Goal: Transaction & Acquisition: Obtain resource

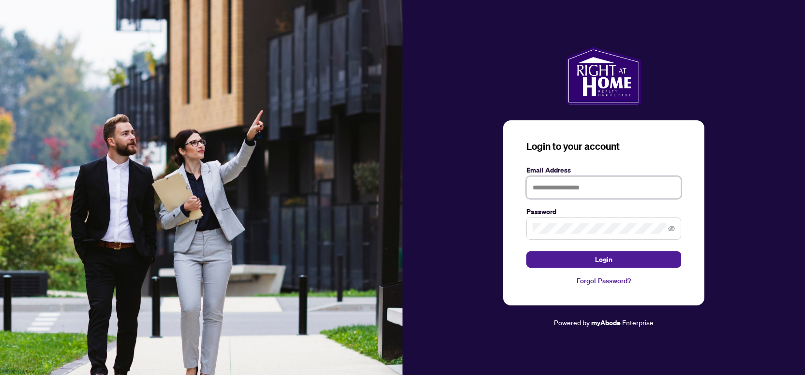
click at [564, 196] on input "text" at bounding box center [603, 188] width 155 height 22
type input "**********"
click at [585, 261] on button "Login" at bounding box center [603, 260] width 155 height 16
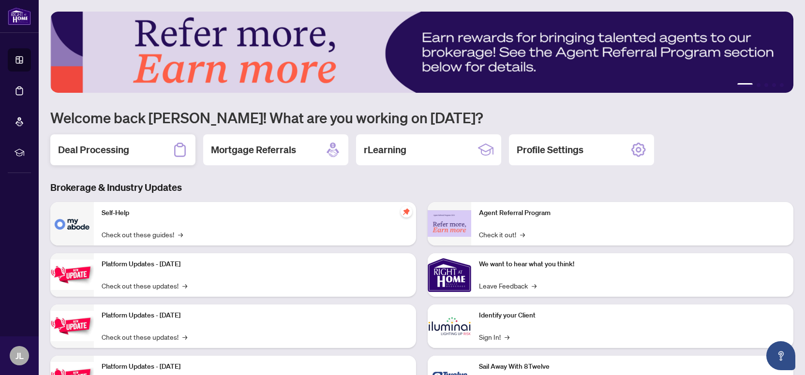
click at [142, 147] on div "Deal Processing" at bounding box center [122, 150] width 145 height 31
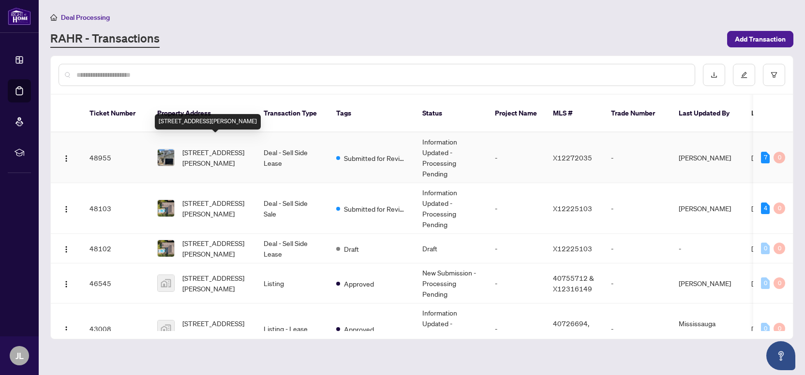
click at [214, 147] on span "[STREET_ADDRESS][PERSON_NAME]" at bounding box center [215, 157] width 66 height 21
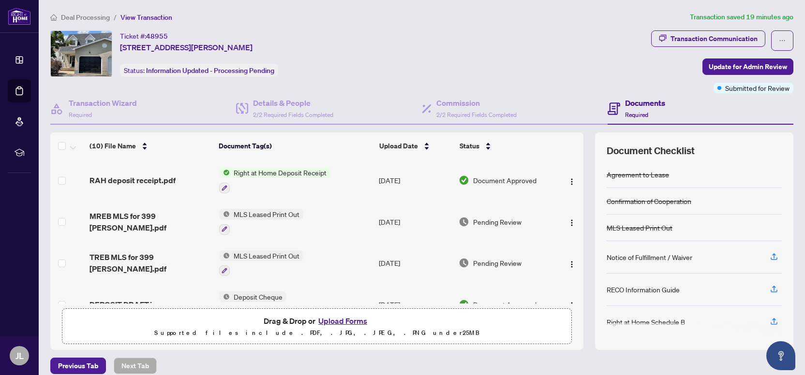
click at [290, 171] on span "Right at Home Deposit Receipt" at bounding box center [280, 172] width 101 height 11
click at [223, 186] on icon "button" at bounding box center [225, 188] width 6 height 6
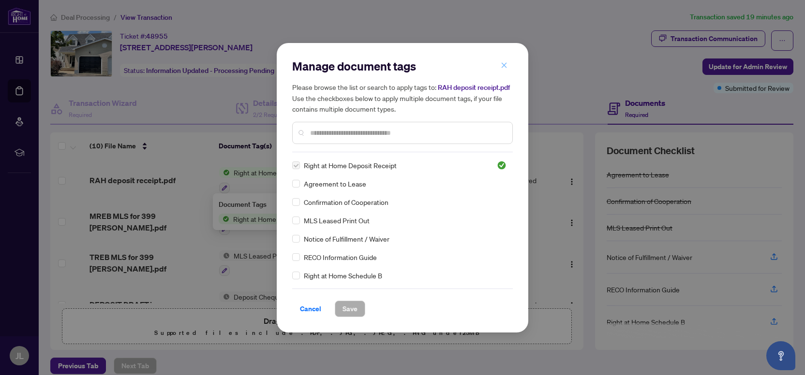
click at [508, 68] on button "button" at bounding box center [504, 66] width 19 height 16
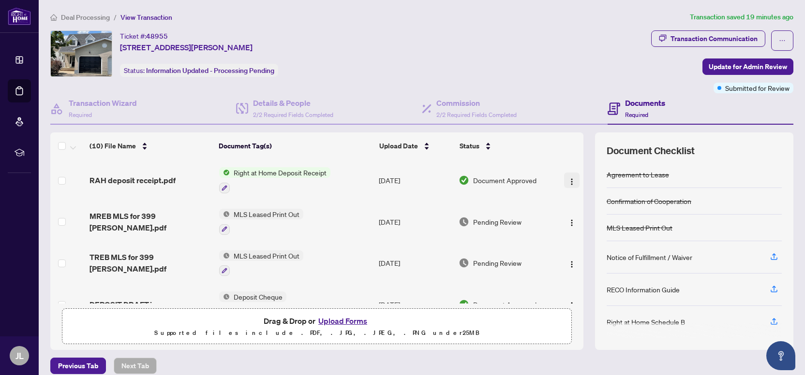
click at [576, 179] on button "button" at bounding box center [571, 180] width 15 height 15
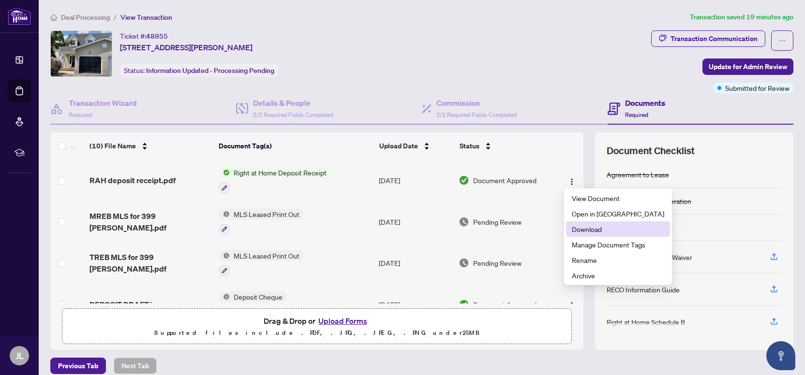
click at [584, 227] on span "Download" at bounding box center [618, 229] width 92 height 11
